Goal: Check status: Check status

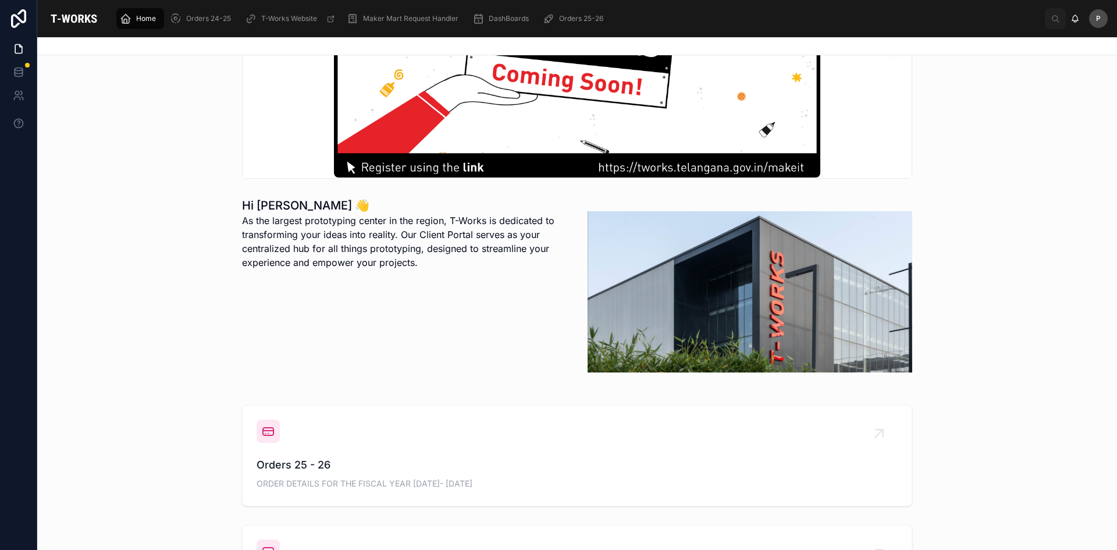
scroll to position [175, 0]
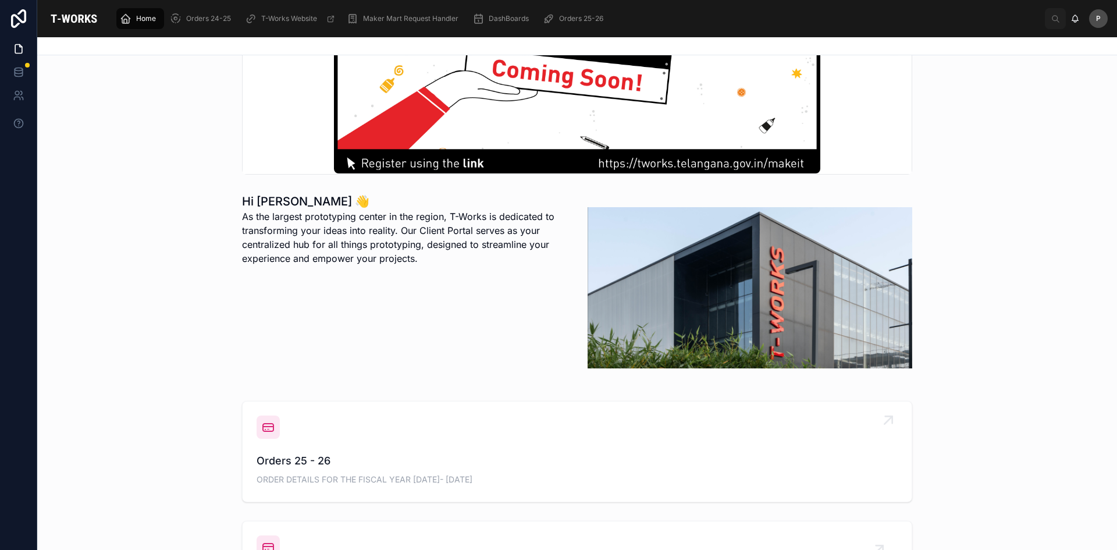
click at [277, 456] on span "Orders 25 - 26" at bounding box center [577, 461] width 641 height 16
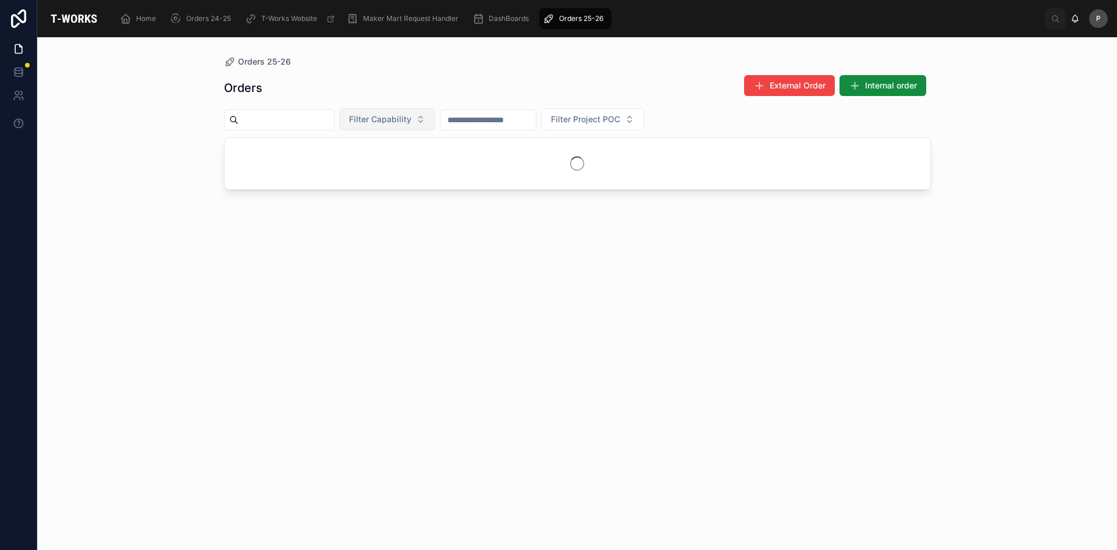
click at [411, 122] on span "Filter Capability" at bounding box center [380, 119] width 62 height 12
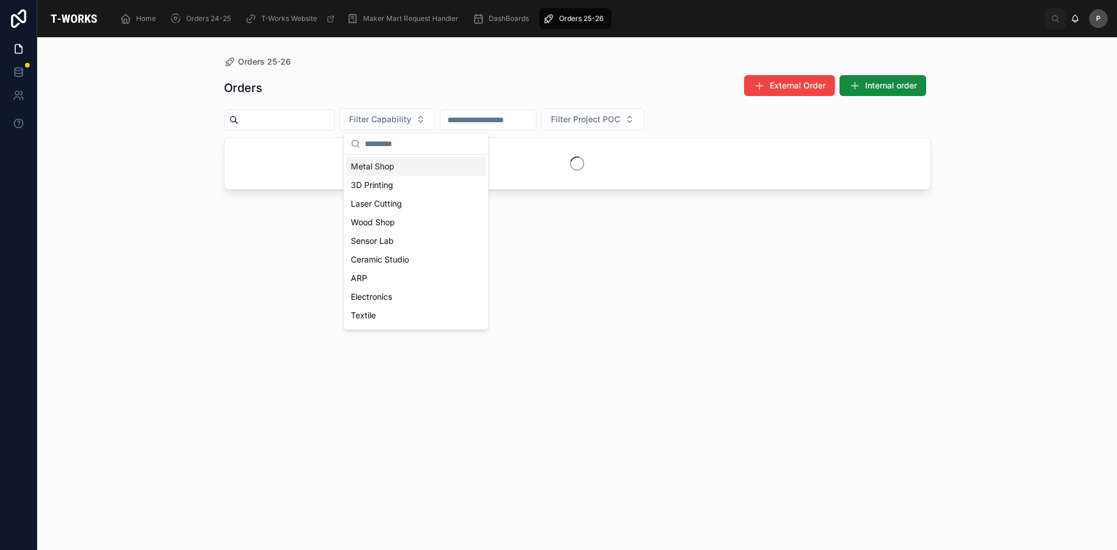
click at [385, 165] on div "Metal Shop" at bounding box center [416, 166] width 140 height 19
click at [124, 243] on div "Orders 25-26 Orders External Order Internal order Metal Shop Filter Project POC" at bounding box center [577, 293] width 1080 height 513
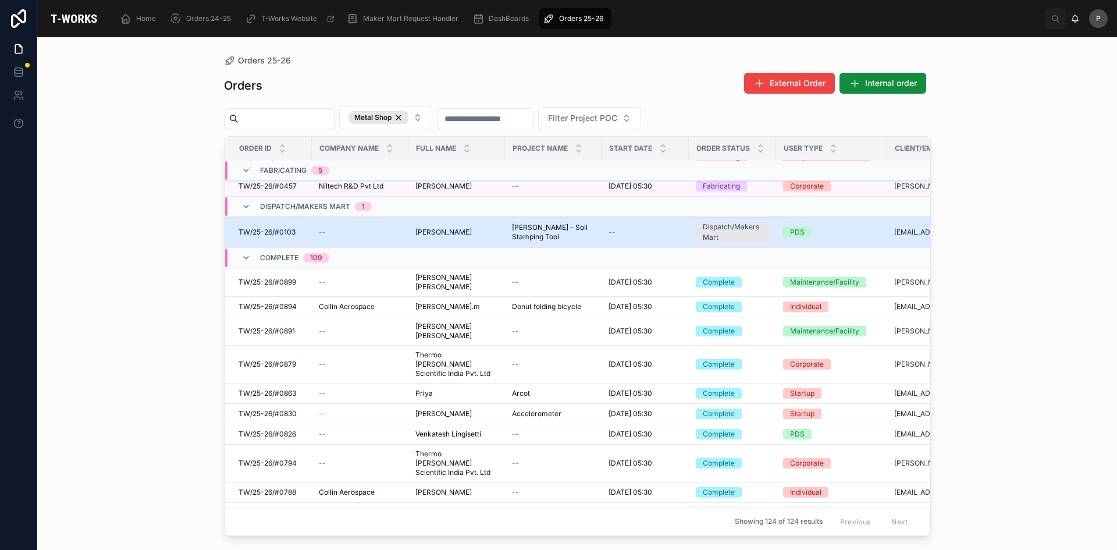
scroll to position [469, 0]
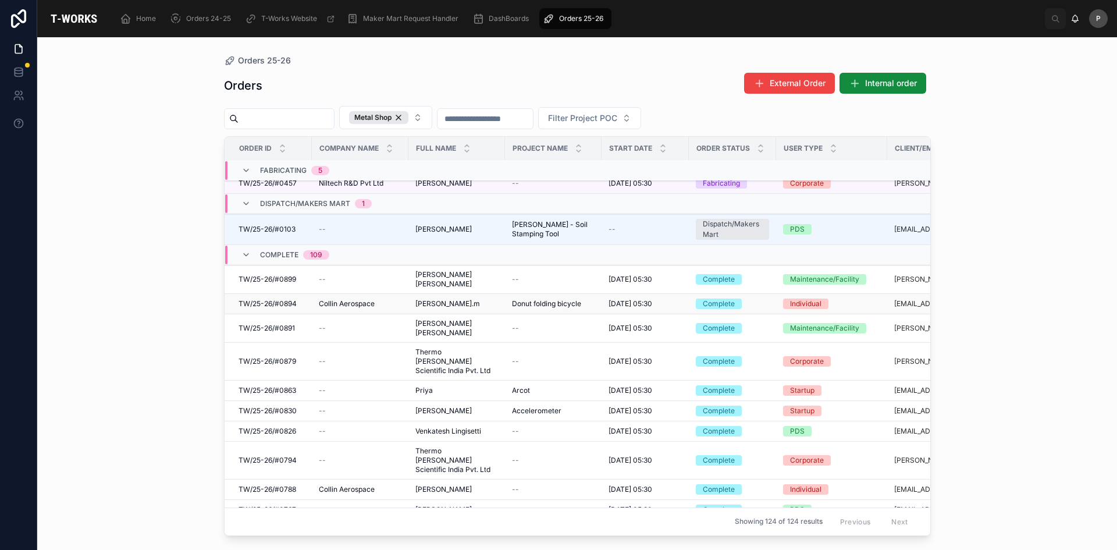
click at [430, 299] on span "[PERSON_NAME].m" at bounding box center [447, 303] width 65 height 9
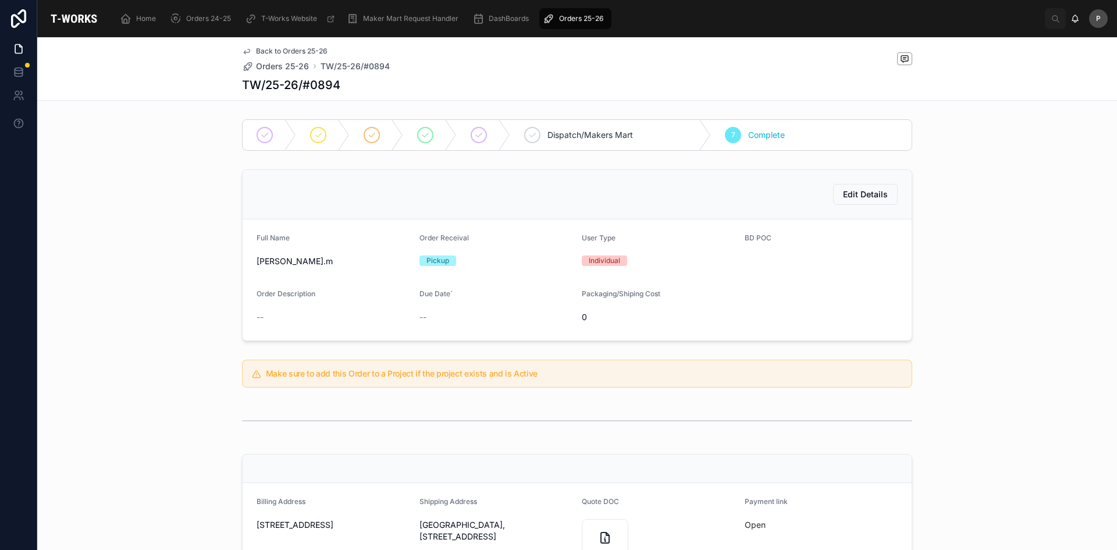
scroll to position [291, 0]
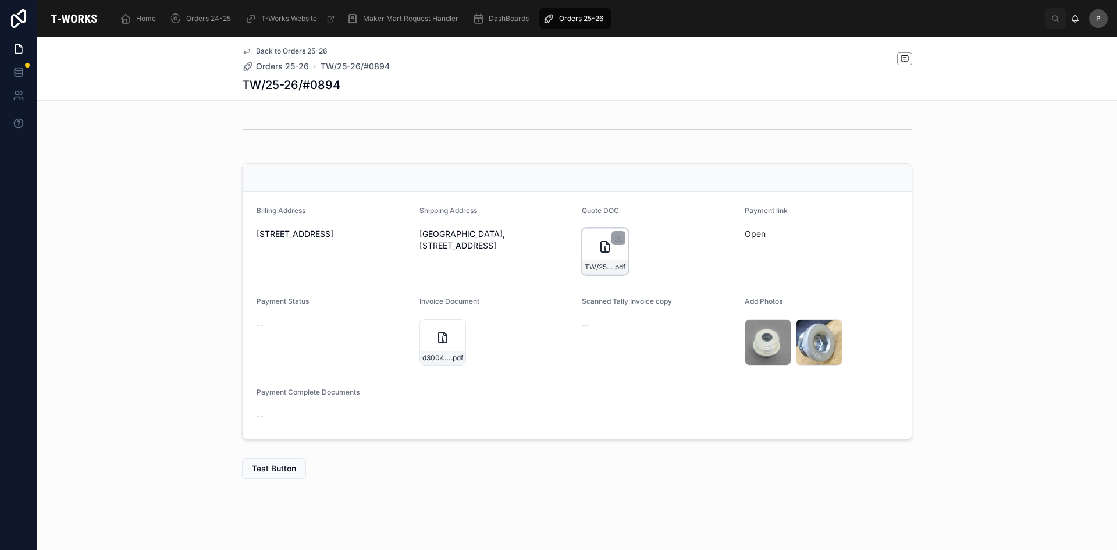
click at [595, 258] on div "TW/25-26/#0894 .pdf" at bounding box center [605, 251] width 47 height 47
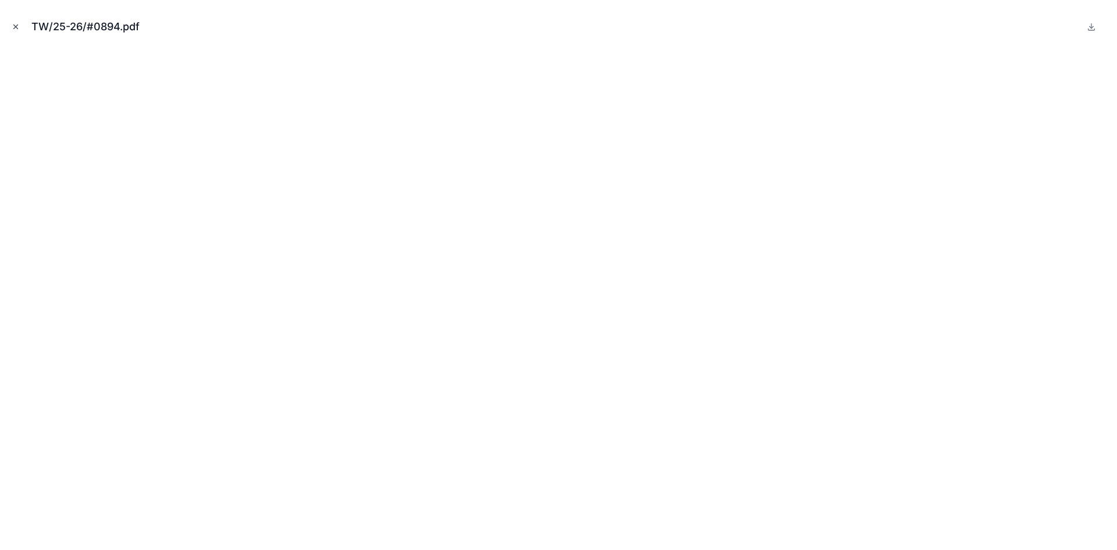
click at [14, 30] on icon "Close modal" at bounding box center [16, 27] width 8 height 8
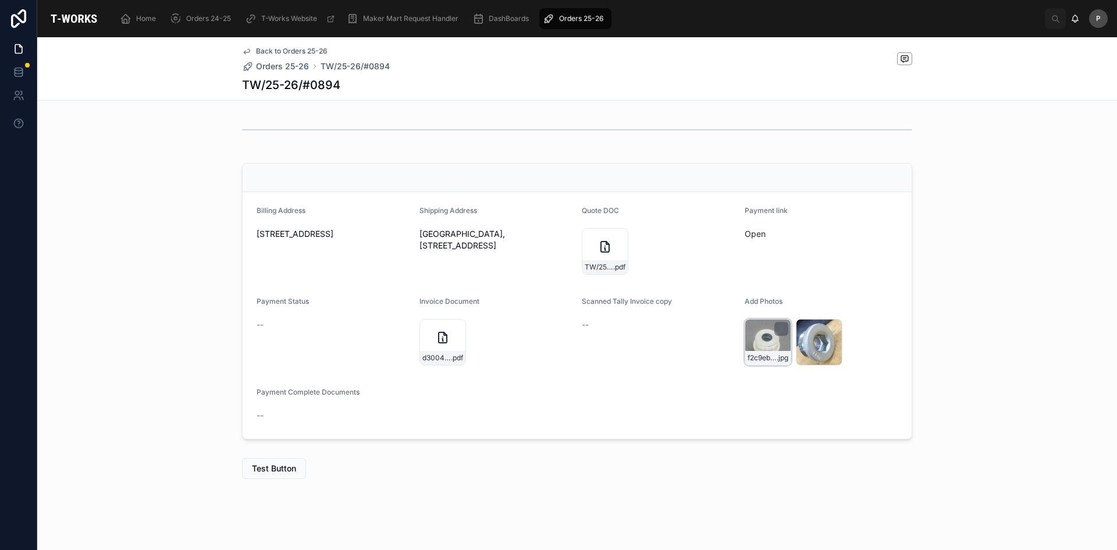
click at [758, 340] on div "f2c9eb1a-6d6b-4e67-9a2e-7c9813f5a0e7-IMG_20250909_171812 .jpg" at bounding box center [768, 342] width 47 height 47
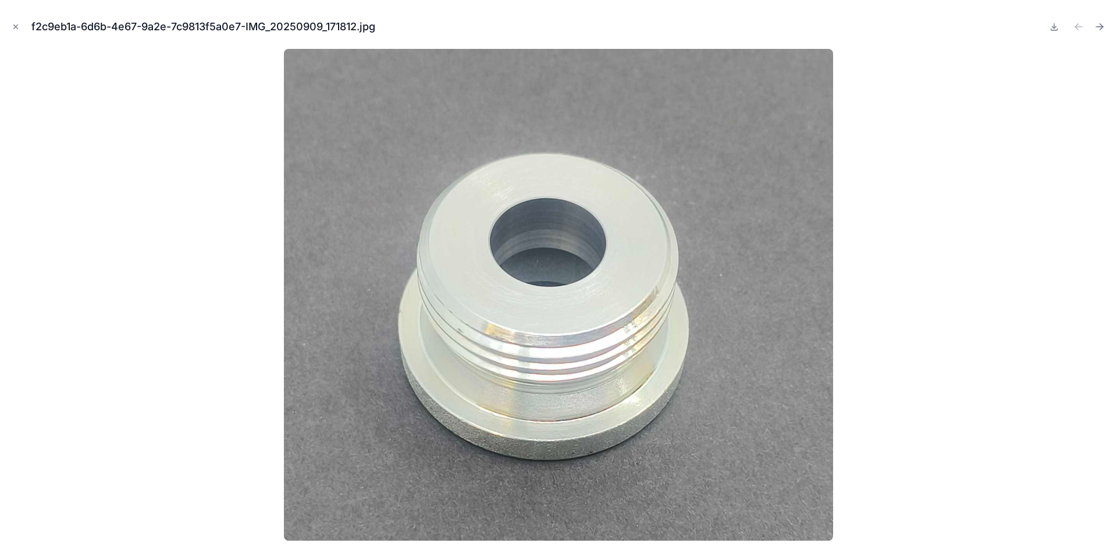
click at [12, 26] on icon "Close modal" at bounding box center [16, 27] width 8 height 8
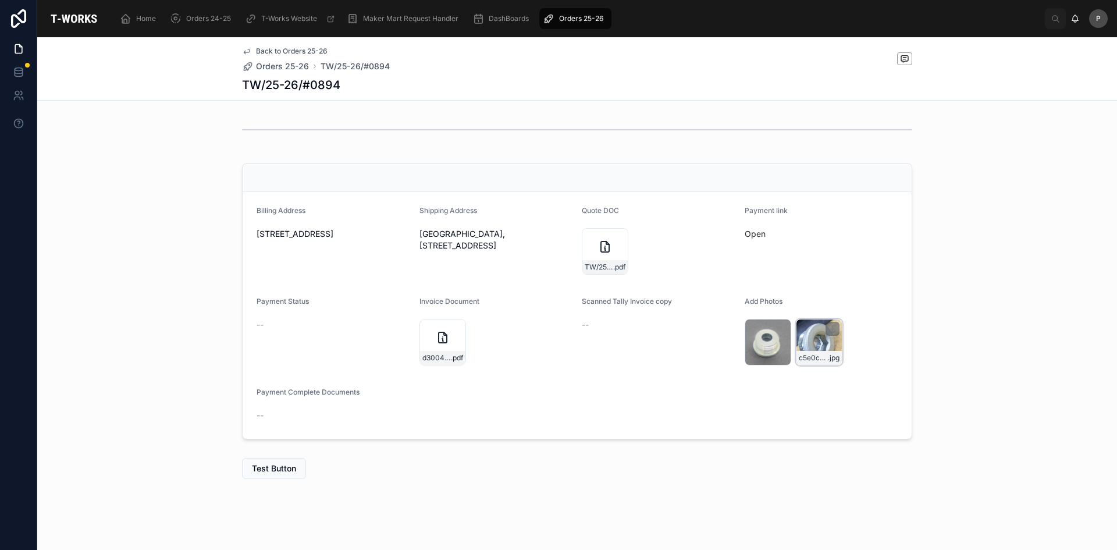
click at [812, 340] on div "c5e0cc21-ca93-4c77-956b-00088d021d3f-IMG_20250909_171941 .jpg" at bounding box center [819, 342] width 47 height 47
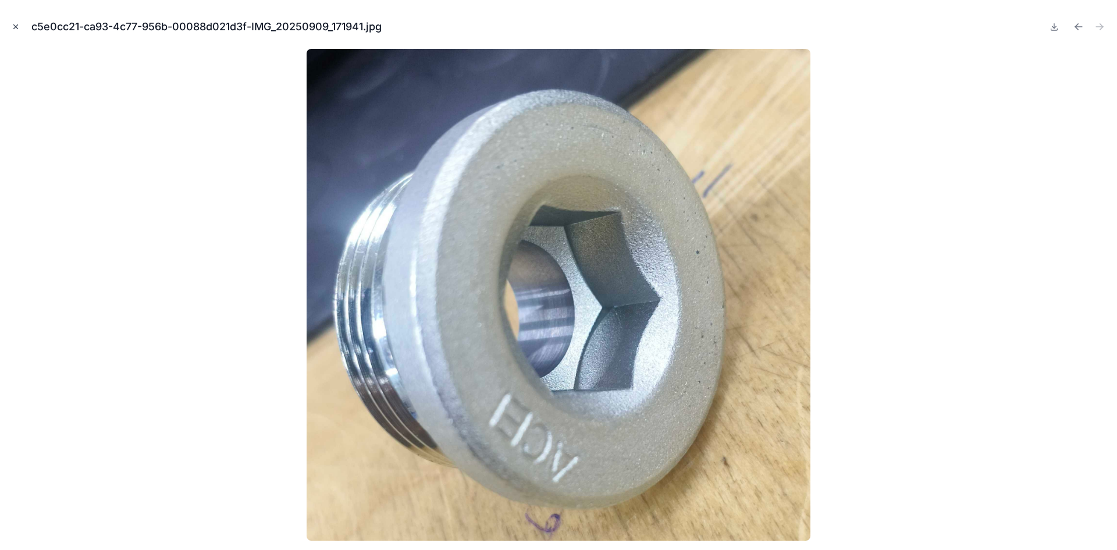
click at [15, 26] on icon "Close modal" at bounding box center [16, 27] width 4 height 4
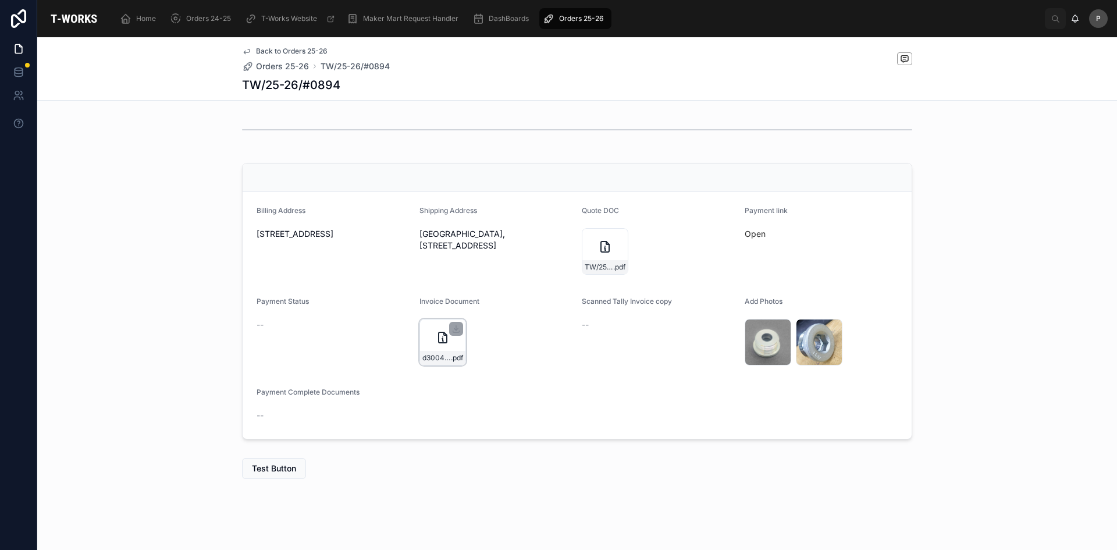
click at [434, 344] on div "d3004e29-6520-42a4-bb03-0eb8c801dac3-Arvind-Gad-(0894)-Tax-Invoice-10092025 .pdf" at bounding box center [442, 342] width 47 height 47
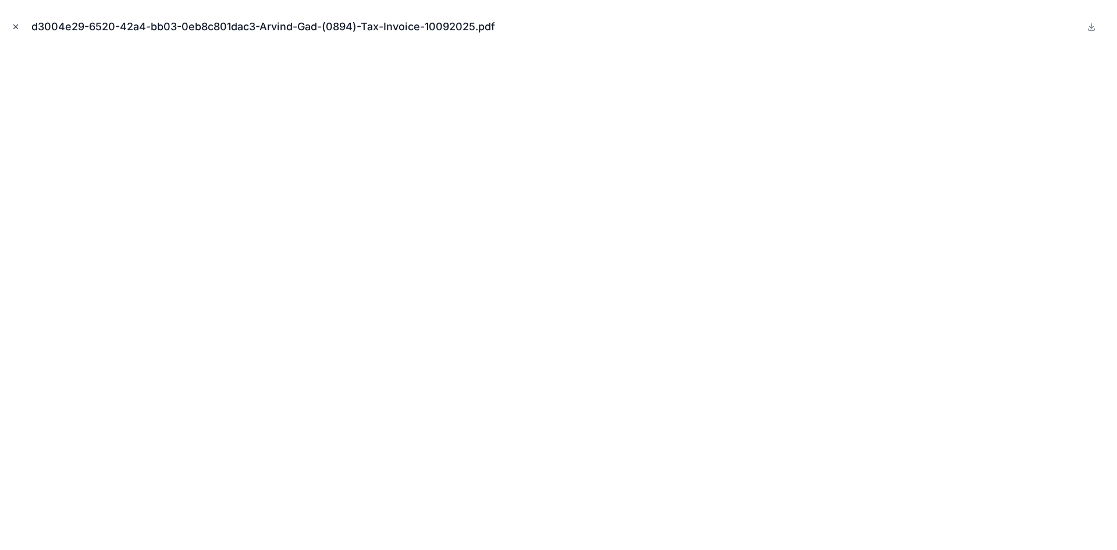
click at [17, 23] on icon "Close modal" at bounding box center [16, 27] width 8 height 8
